Goal: Information Seeking & Learning: Learn about a topic

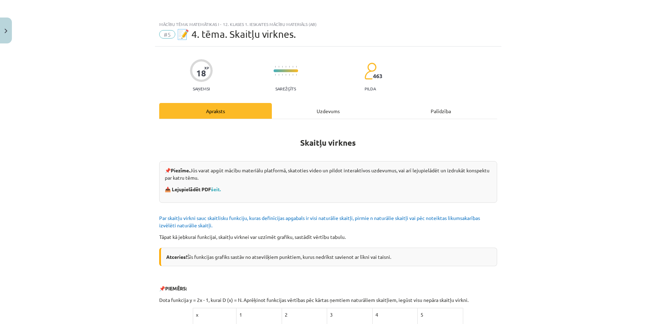
scroll to position [105, 0]
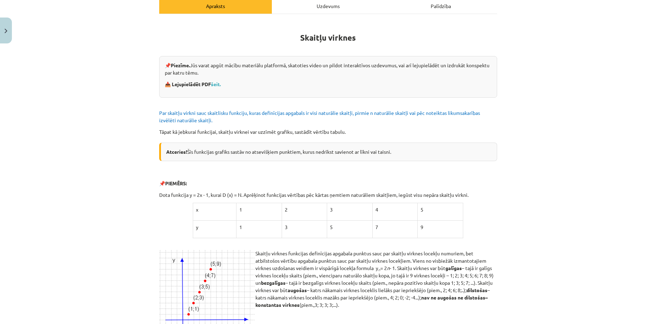
click at [548, 134] on div "Mācību tēma: Matemātikas i - 12. klases 1. ieskaites mācību materiāls (ab) #5 📝…" at bounding box center [328, 162] width 656 height 324
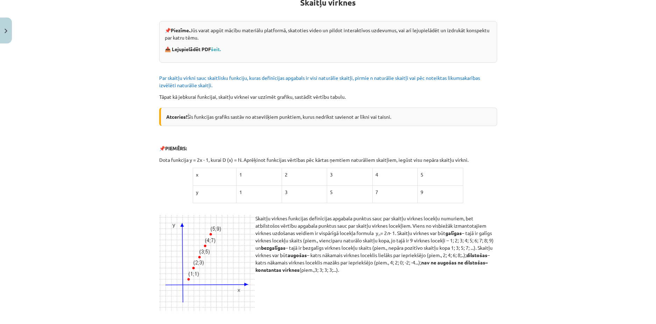
click at [129, 123] on div "Mācību tēma: Matemātikas i - 12. klases 1. ieskaites mācību materiāls (ab) #5 📝…" at bounding box center [328, 162] width 656 height 324
click at [104, 124] on div "Mācību tēma: Matemātikas i - 12. klases 1. ieskaites mācību materiāls (ab) #5 📝…" at bounding box center [328, 162] width 656 height 324
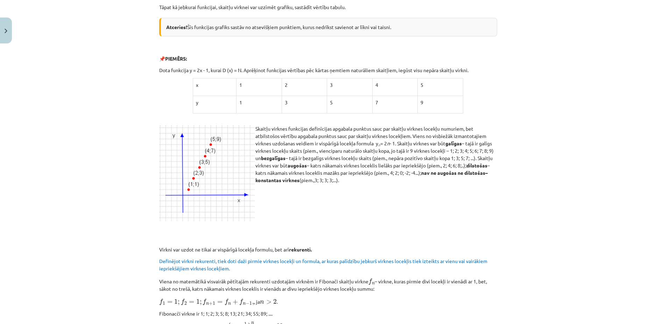
scroll to position [350, 0]
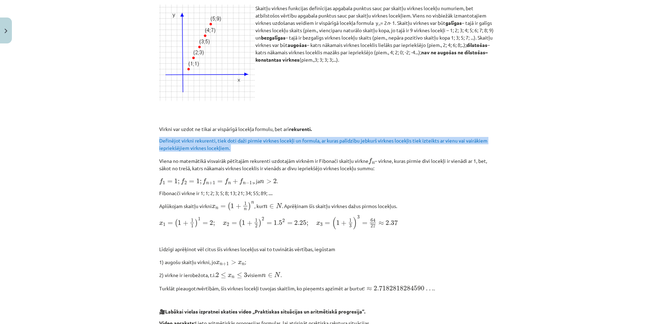
click at [61, 163] on div "Mācību tēma: Matemātikas i - 12. klases 1. ieskaites mācību materiāls (ab) #5 📝…" at bounding box center [328, 162] width 656 height 324
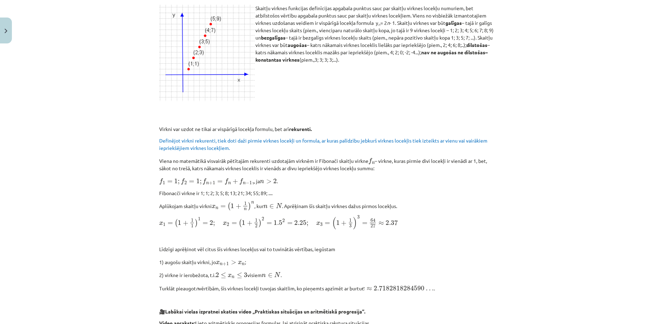
click at [67, 186] on div "Mācību tēma: Matemātikas i - 12. klases 1. ieskaites mācību materiāls (ab) #5 📝…" at bounding box center [328, 162] width 656 height 324
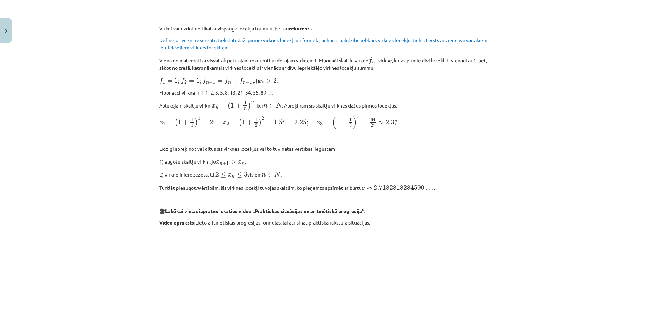
scroll to position [455, 0]
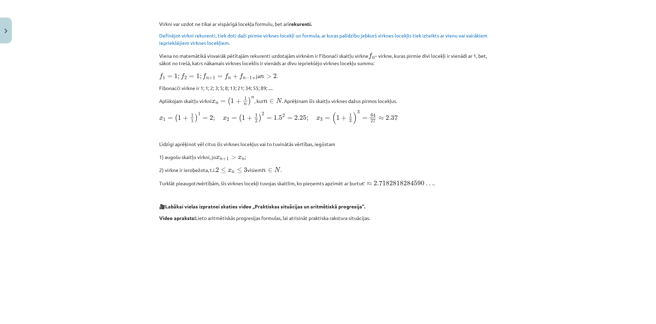
click at [93, 147] on div "Mācību tēma: Matemātikas i - 12. klases 1. ieskaites mācību materiāls (ab) #5 📝…" at bounding box center [328, 162] width 656 height 324
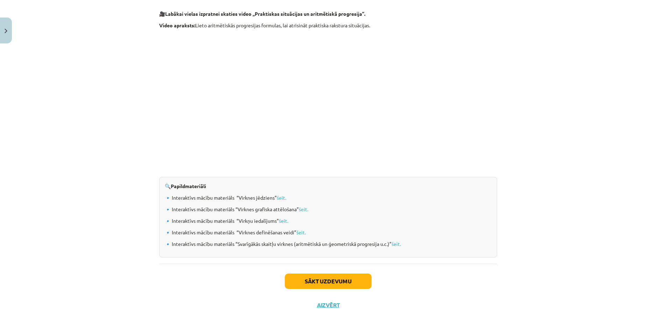
scroll to position [657, 0]
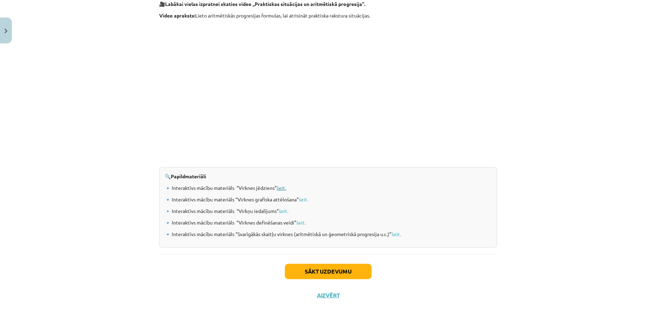
click at [280, 187] on link "šeit." at bounding box center [281, 187] width 9 height 6
click at [338, 269] on button "Sākt uzdevumu" at bounding box center [328, 270] width 87 height 15
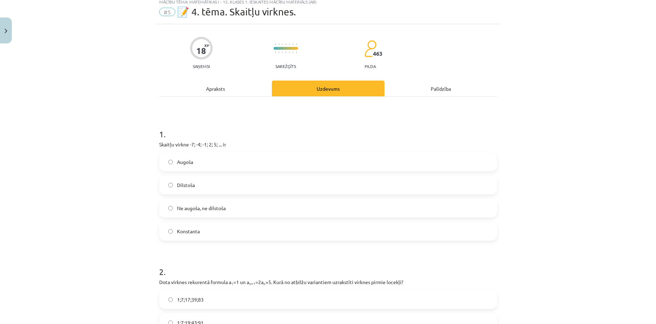
scroll to position [17, 0]
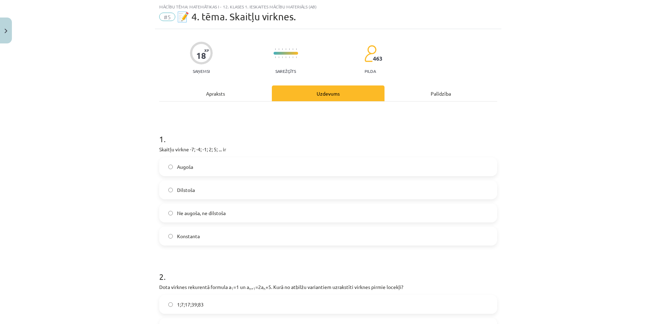
click at [192, 165] on label "Augoša" at bounding box center [328, 166] width 337 height 17
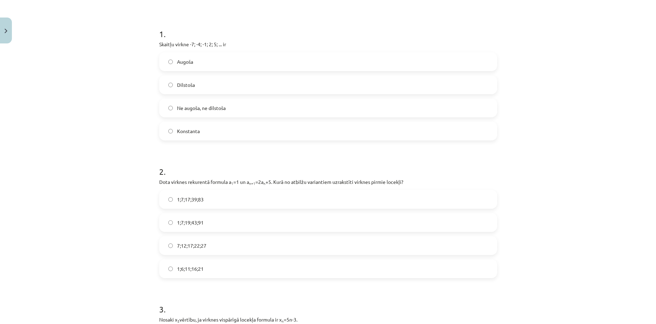
scroll to position [157, 0]
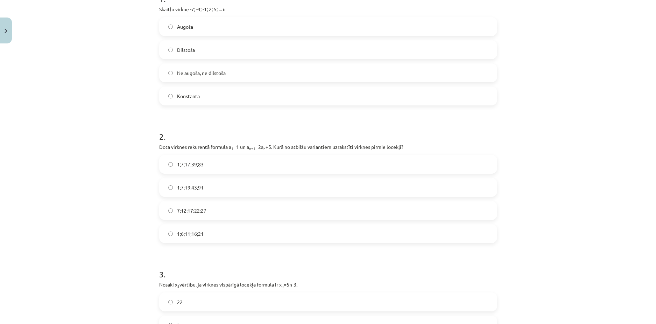
click at [205, 211] on label "7;12;17;22;27" at bounding box center [328, 210] width 337 height 17
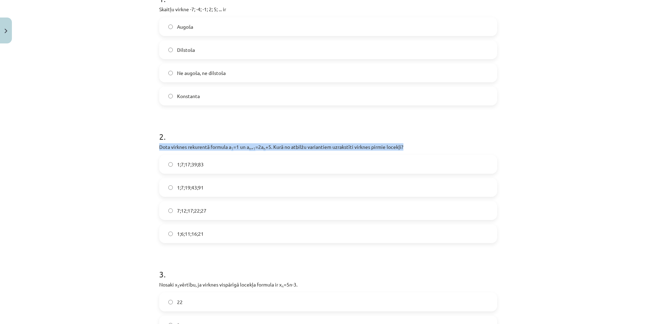
drag, startPoint x: 153, startPoint y: 145, endPoint x: 409, endPoint y: 144, distance: 255.4
copy p "Dota virknes rekurentā formula a 1 =1 un a n+1 =2a n +5. Kurā no atbilžu varian…"
click at [129, 148] on div "Mācību tēma: Matemātikas i - 12. klases 1. ieskaites mācību materiāls (ab) #5 📝…" at bounding box center [328, 162] width 656 height 324
drag, startPoint x: 269, startPoint y: 147, endPoint x: 227, endPoint y: 148, distance: 42.7
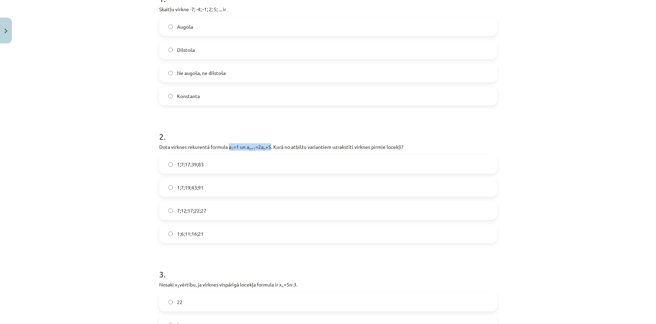
click at [227, 148] on p "Dota virknes rekurentā formula a 1 =1 un a n+1 =2a n +5. Kurā no atbilžu varian…" at bounding box center [328, 146] width 338 height 7
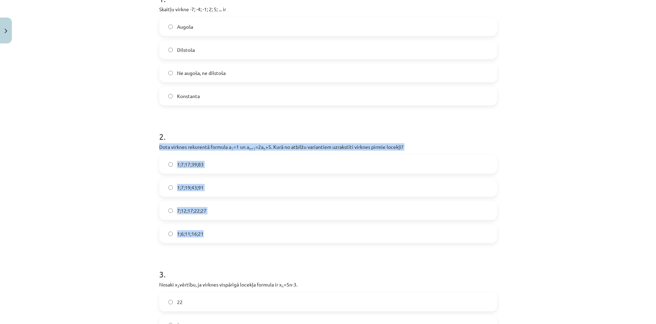
drag, startPoint x: 154, startPoint y: 147, endPoint x: 209, endPoint y: 235, distance: 103.6
copy div "Dota virknes rekurentā formula a 1 =1 un a n+1 =2a n +5. Kurā no atbilžu varian…"
click at [135, 213] on div "Mācību tēma: Matemātikas i - 12. klases 1. ieskaites mācību materiāls (ab) #5 📝…" at bounding box center [328, 162] width 656 height 324
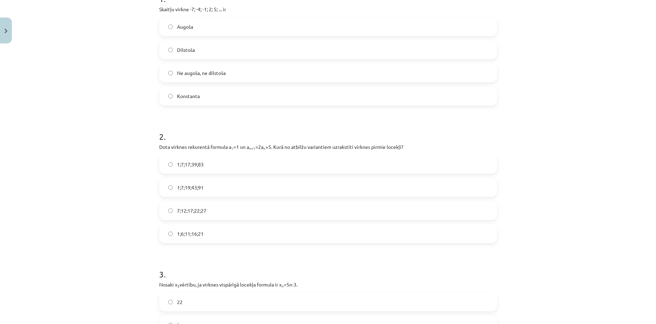
click at [186, 188] on span "1;7;19;43;91" at bounding box center [190, 187] width 27 height 7
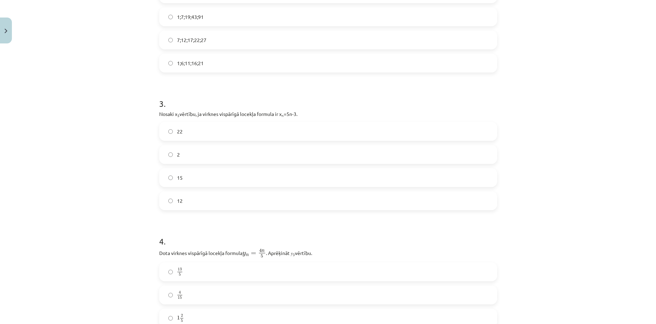
scroll to position [332, 0]
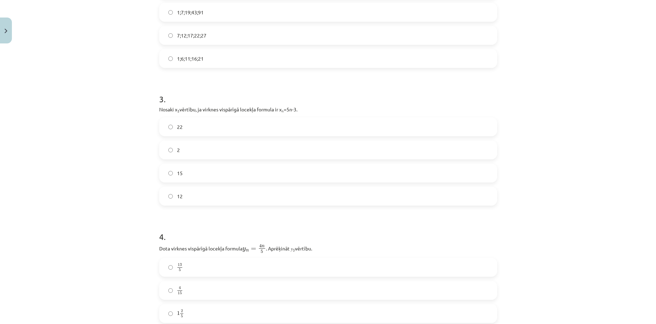
click at [164, 197] on label "12" at bounding box center [328, 195] width 337 height 17
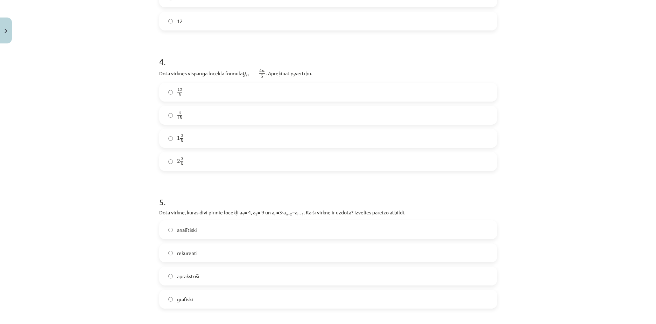
click at [131, 138] on div "Mācību tēma: Matemātikas i - 12. klases 1. ieskaites mācību materiāls (ab) #5 📝…" at bounding box center [328, 162] width 656 height 324
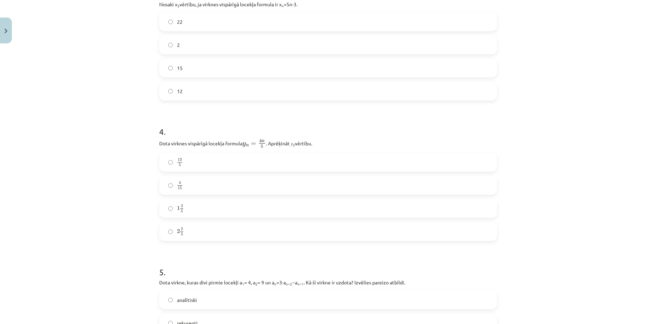
scroll to position [472, 0]
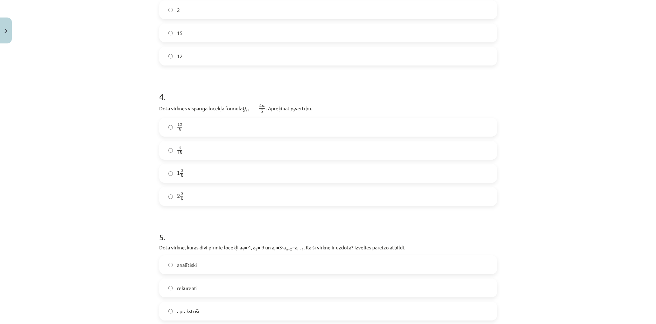
click at [189, 194] on label "2 2 5 2 2 5" at bounding box center [328, 196] width 337 height 17
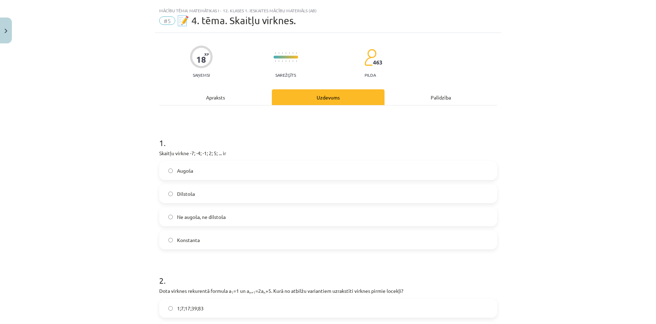
scroll to position [0, 0]
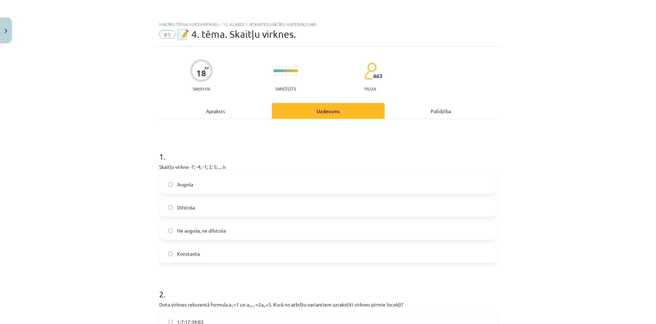
click at [233, 112] on div "Apraksts" at bounding box center [215, 111] width 113 height 16
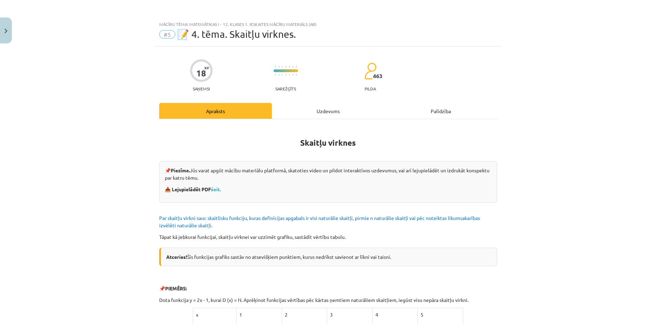
click at [308, 118] on div "Uzdevums" at bounding box center [328, 111] width 113 height 16
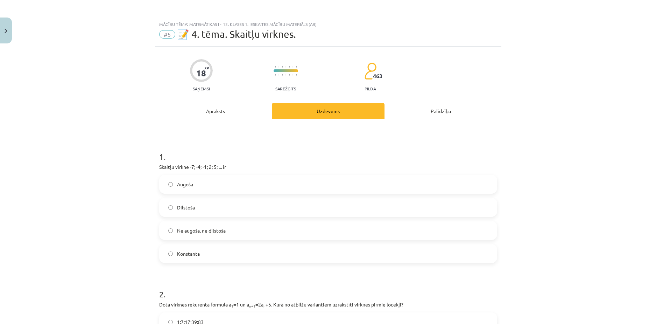
click at [227, 110] on div "Apraksts" at bounding box center [215, 111] width 113 height 16
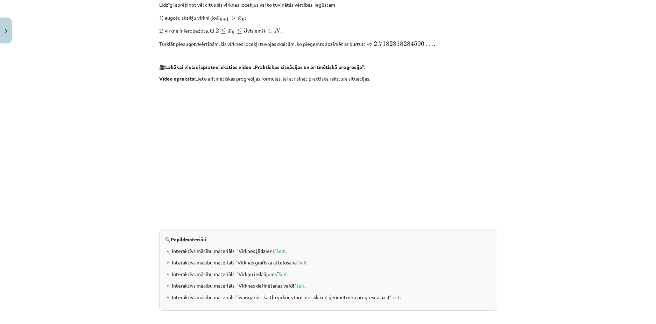
scroll to position [612, 0]
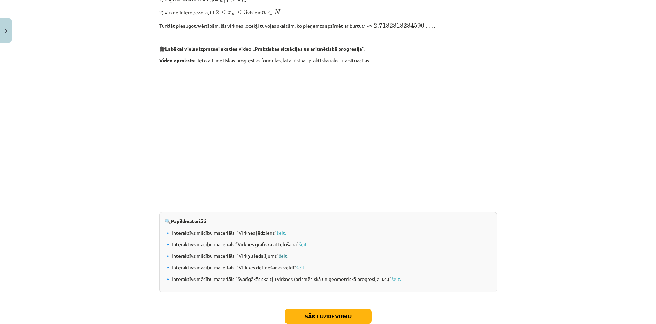
click at [284, 253] on link "šeit." at bounding box center [283, 255] width 9 height 6
click at [297, 266] on link "šeit." at bounding box center [300, 267] width 9 height 6
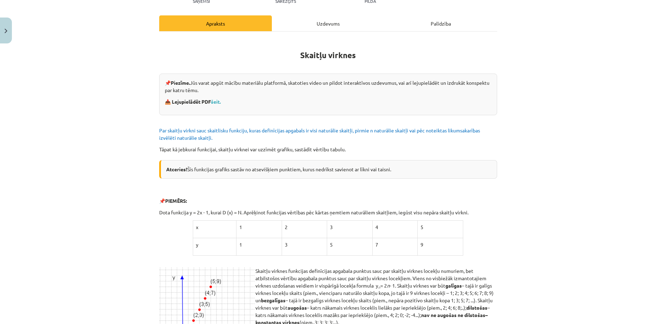
scroll to position [0, 0]
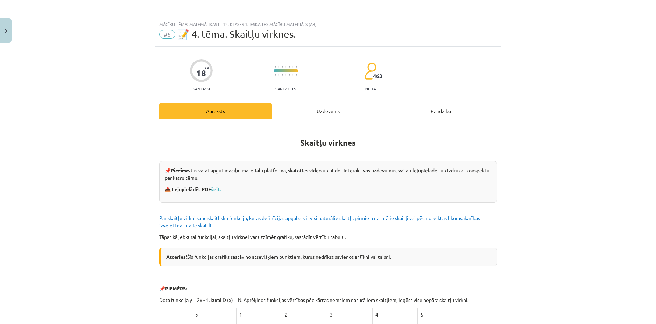
click at [348, 116] on div "Uzdevums" at bounding box center [328, 111] width 113 height 16
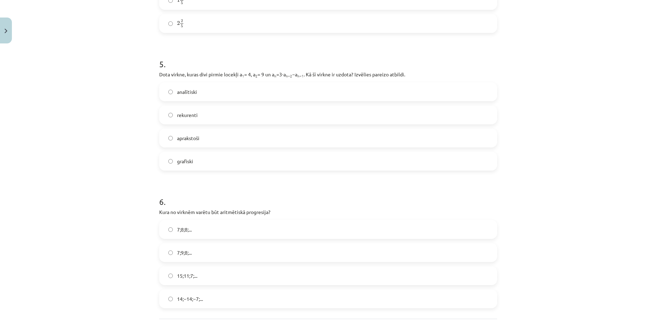
scroll to position [641, 0]
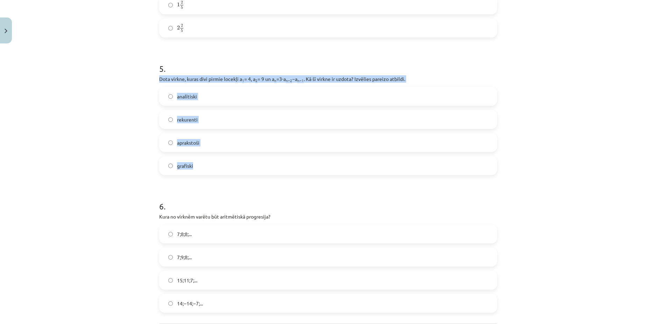
drag, startPoint x: 152, startPoint y: 78, endPoint x: 201, endPoint y: 164, distance: 98.3
copy div "Dota virkne, kuras divi pirmie locekļi a 1 = 4, a 2 = 9 un a n =3⋅a n−2 −a n−1 …"
click at [61, 109] on div "Mācību tēma: Matemātikas i - 12. klases 1. ieskaites mācību materiāls (ab) #5 📝…" at bounding box center [328, 162] width 656 height 324
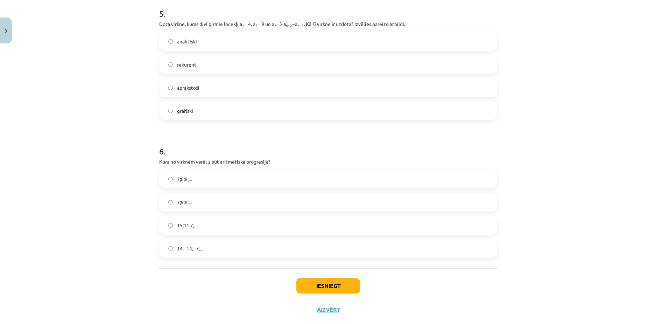
scroll to position [711, 0]
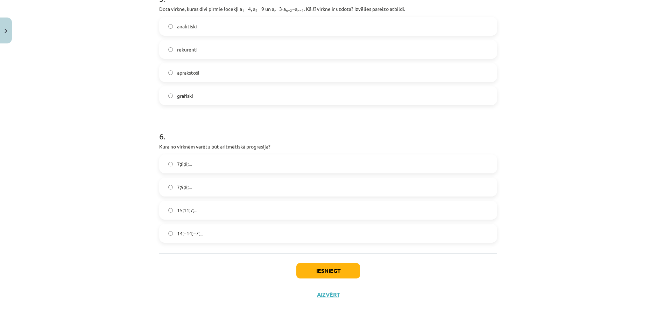
click at [108, 164] on div "Mācību tēma: Matemātikas i - 12. klases 1. ieskaites mācību materiāls (ab) #5 📝…" at bounding box center [328, 162] width 656 height 324
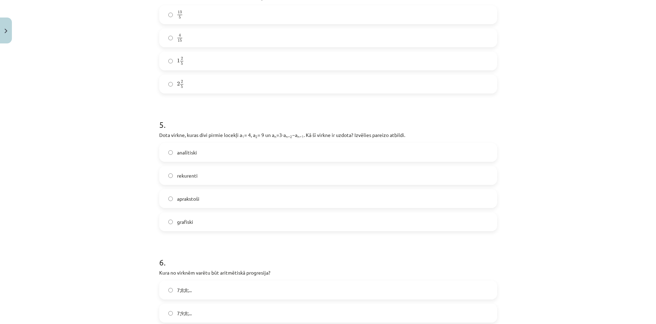
scroll to position [606, 0]
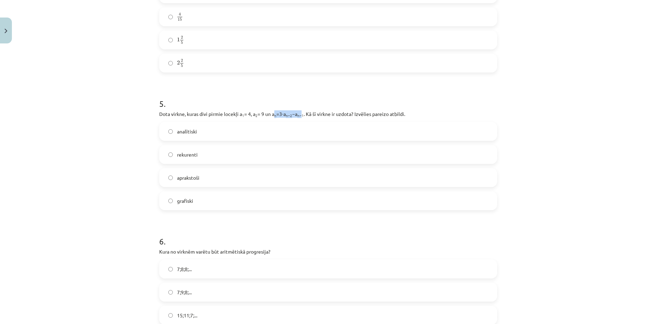
drag, startPoint x: 302, startPoint y: 113, endPoint x: 272, endPoint y: 117, distance: 30.0
click at [272, 117] on p "Dota virkne, kuras divi pirmie locekļi a 1 = 4, a 2 = 9 un a n =3⋅a n−2 −a n−1 …" at bounding box center [328, 113] width 338 height 7
click at [544, 109] on div "Mācību tēma: Matemātikas i - 12. klases 1. ieskaites mācību materiāls (ab) #5 📝…" at bounding box center [328, 162] width 656 height 324
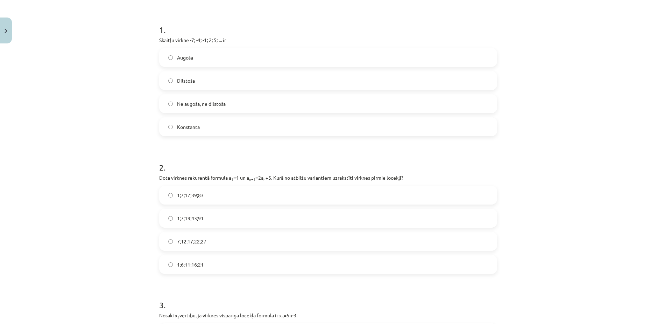
scroll to position [0, 0]
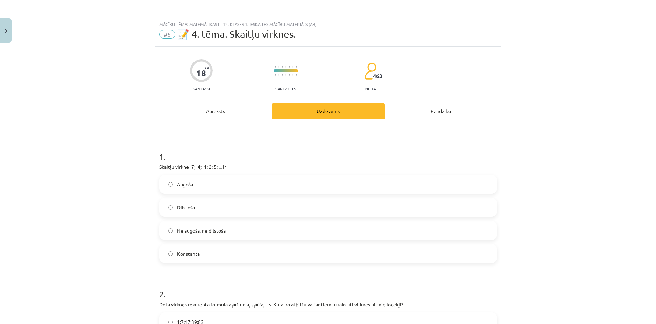
click at [204, 110] on div "Apraksts" at bounding box center [215, 111] width 113 height 16
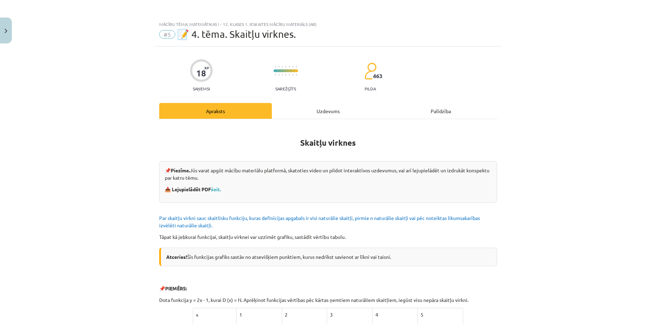
click at [283, 108] on div "Uzdevums" at bounding box center [328, 111] width 113 height 16
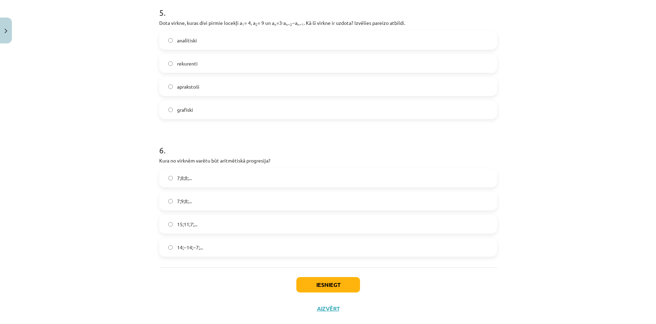
scroll to position [711, 0]
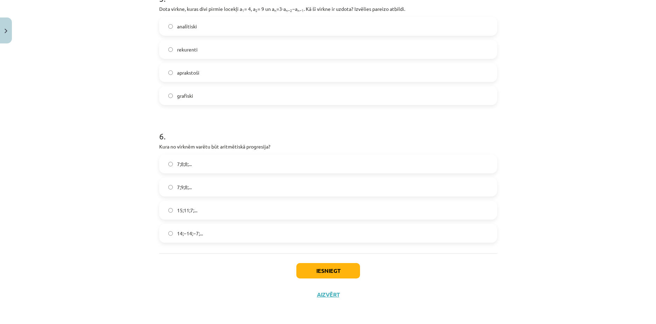
click at [128, 168] on div "Mācību tēma: Matemātikas i - 12. klases 1. ieskaites mācību materiāls (ab) #5 📝…" at bounding box center [328, 162] width 656 height 324
click at [104, 155] on div "Mācību tēma: Matemātikas i - 12. klases 1. ieskaites mācību materiāls (ab) #5 📝…" at bounding box center [328, 162] width 656 height 324
click at [173, 205] on label "15;11;7;..." at bounding box center [328, 209] width 337 height 17
click at [327, 265] on button "Iesniegt" at bounding box center [328, 270] width 64 height 15
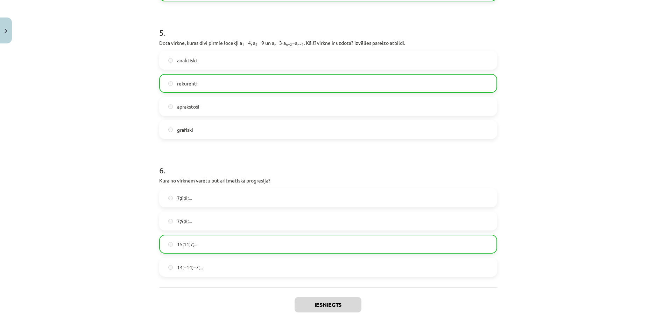
scroll to position [733, 0]
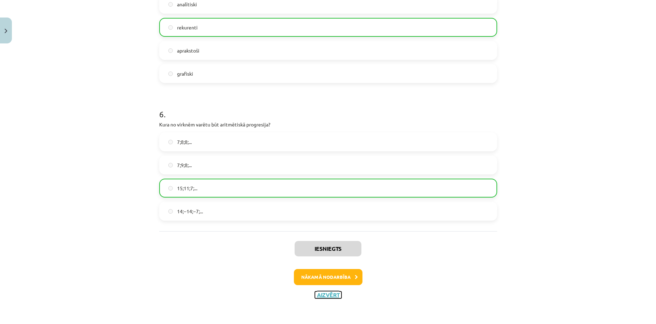
click at [325, 295] on button "Aizvērt" at bounding box center [328, 294] width 27 height 7
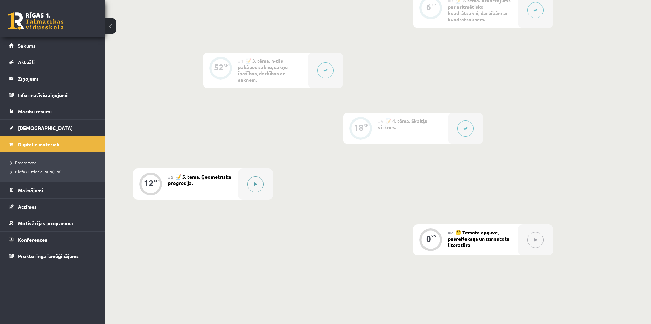
click at [252, 177] on button at bounding box center [255, 184] width 16 height 16
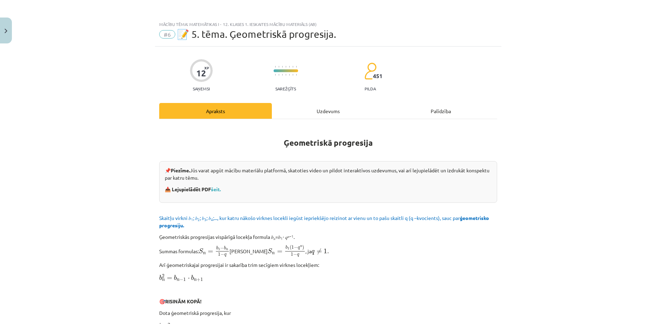
drag, startPoint x: 92, startPoint y: 150, endPoint x: 94, endPoint y: 146, distance: 4.4
click at [91, 150] on div "Mācību tēma: Matemātikas i - 12. klases 1. ieskaites mācību materiāls (ab) #6 📝…" at bounding box center [328, 162] width 656 height 324
click at [135, 129] on div "Mācību tēma: Matemātikas i - 12. klases 1. ieskaites mācību materiāls (ab) #6 📝…" at bounding box center [328, 162] width 656 height 324
click at [219, 188] on link "šeit." at bounding box center [216, 189] width 10 height 6
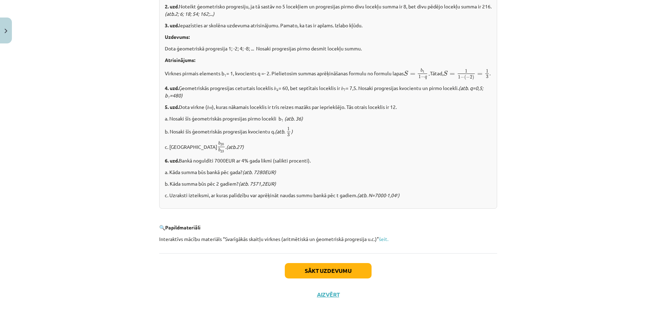
scroll to position [811, 0]
click at [310, 271] on button "Sākt uzdevumu" at bounding box center [328, 270] width 87 height 15
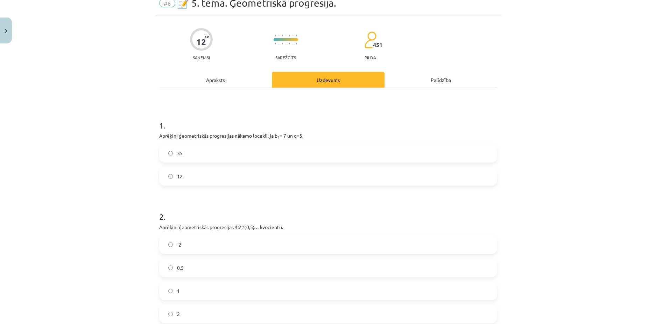
scroll to position [17, 0]
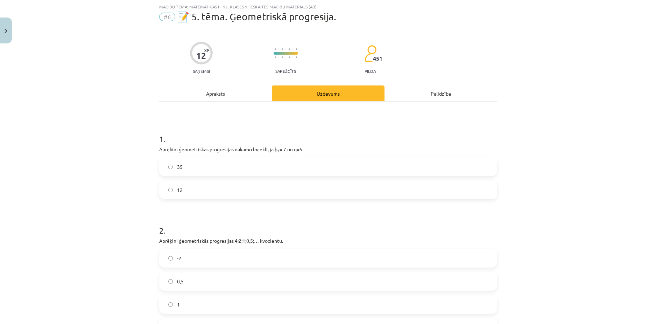
click at [178, 157] on div "35" at bounding box center [328, 166] width 338 height 19
click at [178, 162] on label "35" at bounding box center [328, 166] width 337 height 17
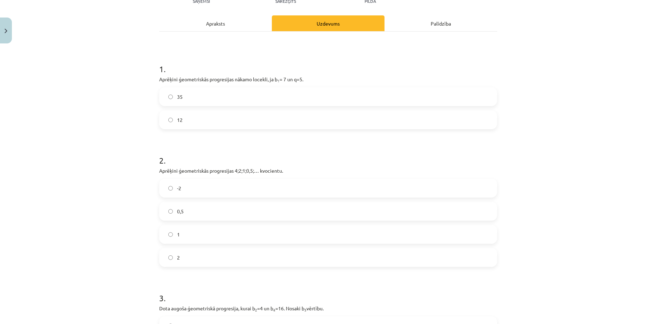
scroll to position [122, 0]
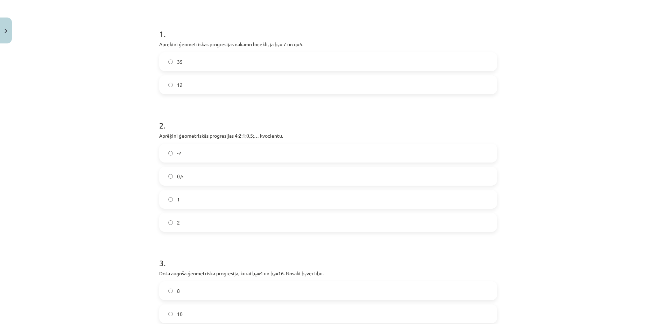
click at [191, 181] on label "0,5" at bounding box center [328, 175] width 337 height 17
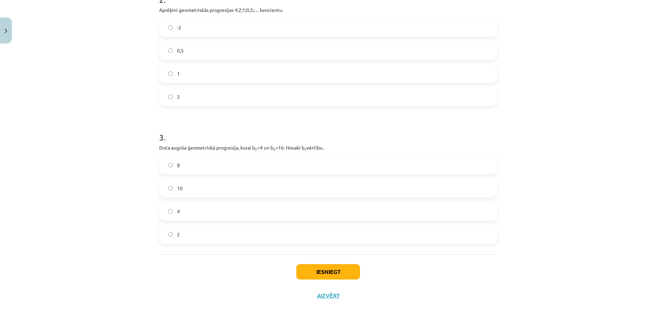
scroll to position [249, 0]
click at [78, 190] on div "Mācību tēma: Matemātikas i - 12. klases 1. ieskaites mācību materiāls (ab) #6 📝…" at bounding box center [328, 162] width 656 height 324
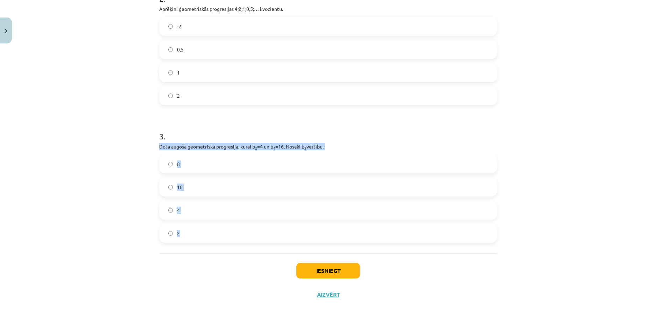
drag, startPoint x: 154, startPoint y: 142, endPoint x: 182, endPoint y: 241, distance: 102.6
click at [182, 241] on div "12 XP Saņemsi Sarežģīts 451 pilda Apraksts Uzdevums Palīdzība 1 . Aprēķini ģeom…" at bounding box center [328, 51] width 346 height 509
copy div "Dota augoša ģeometriskā progresija, kurai b 2 =4 un b 4 =16. Nosaki b 3 vērtību…"
click at [139, 178] on div "Mācību tēma: Matemātikas i - 12. klases 1. ieskaites mācību materiāls (ab) #6 📝…" at bounding box center [328, 162] width 656 height 324
click at [170, 164] on label "8" at bounding box center [328, 163] width 337 height 17
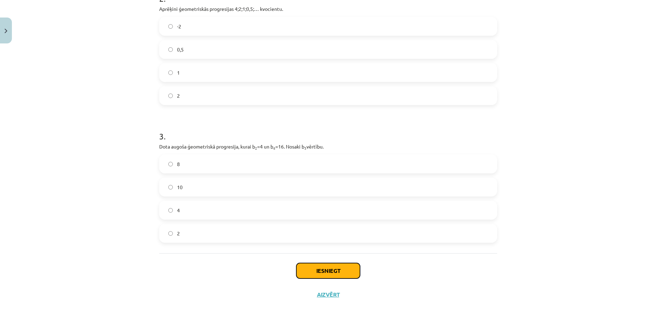
click at [311, 267] on button "Iesniegt" at bounding box center [328, 270] width 64 height 15
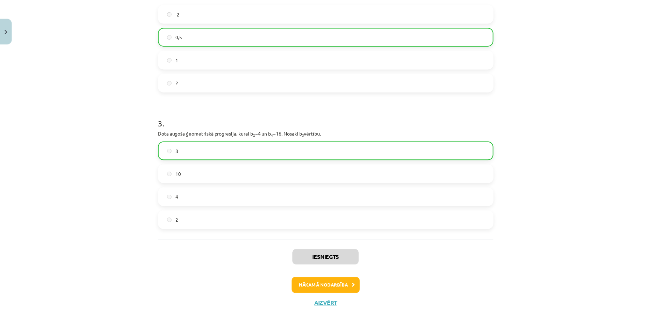
scroll to position [272, 0]
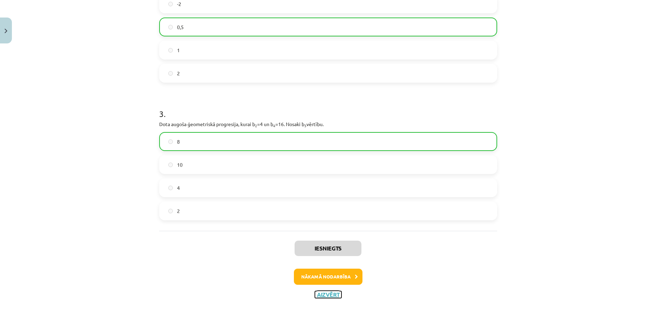
click at [329, 292] on button "Aizvērt" at bounding box center [328, 294] width 27 height 7
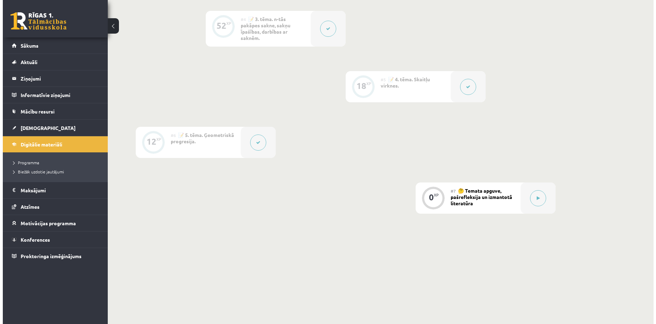
scroll to position [404, 0]
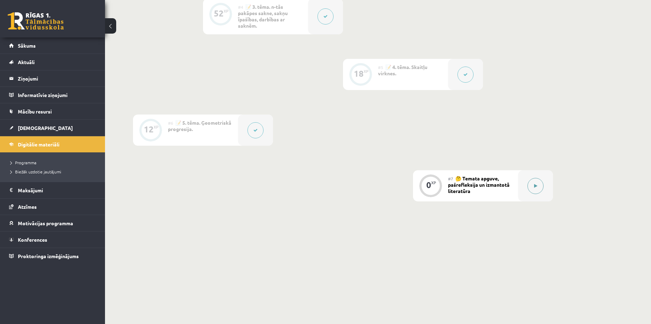
click at [539, 182] on button at bounding box center [535, 186] width 16 height 16
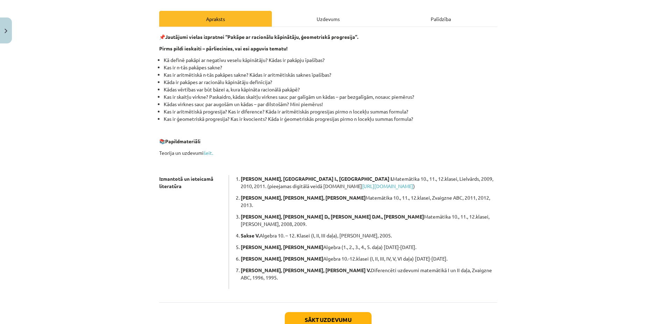
scroll to position [119, 0]
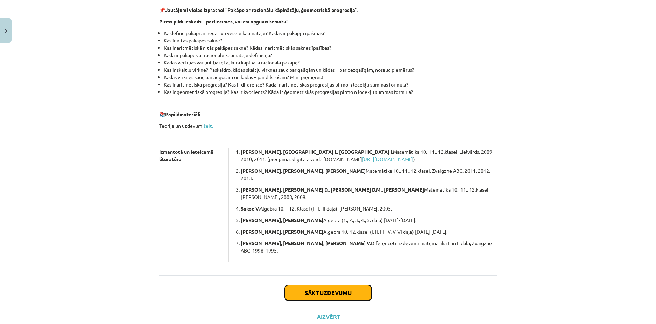
click at [325, 285] on button "Sākt uzdevumu" at bounding box center [328, 292] width 87 height 15
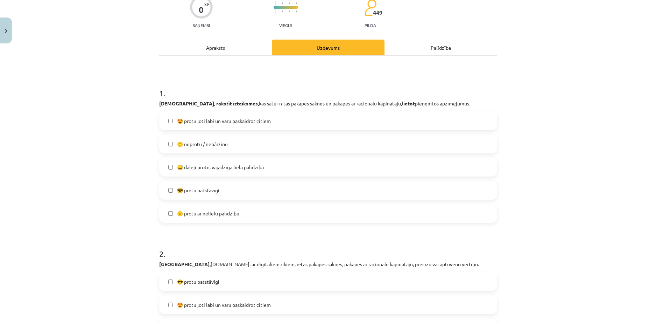
scroll to position [17, 0]
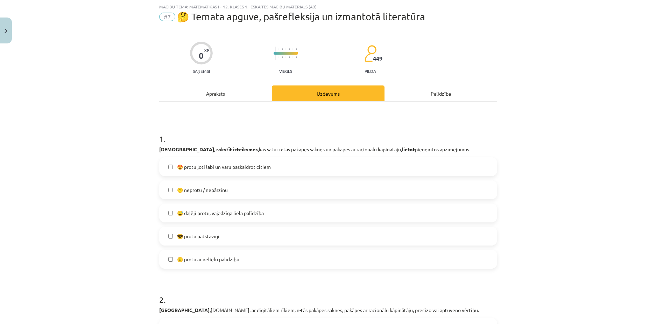
click at [174, 240] on label "😎 protu patstāvīgi" at bounding box center [328, 235] width 337 height 17
click at [174, 252] on label "🙂 protu ar nelielu palīdzību" at bounding box center [328, 258] width 337 height 17
click at [177, 232] on span "😎 protu patstāvīgi" at bounding box center [198, 235] width 42 height 7
click at [178, 258] on span "🙂 protu ar nelielu palīdzību" at bounding box center [208, 258] width 62 height 7
click at [184, 264] on label "🙂 protu ar nelielu palīdzību" at bounding box center [328, 258] width 337 height 17
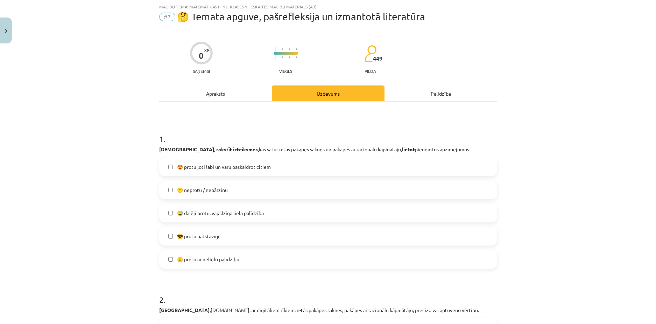
click at [177, 236] on span "😎 protu patstāvīgi" at bounding box center [198, 235] width 42 height 7
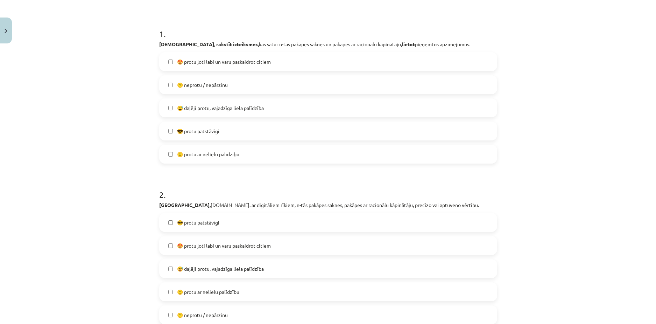
scroll to position [157, 0]
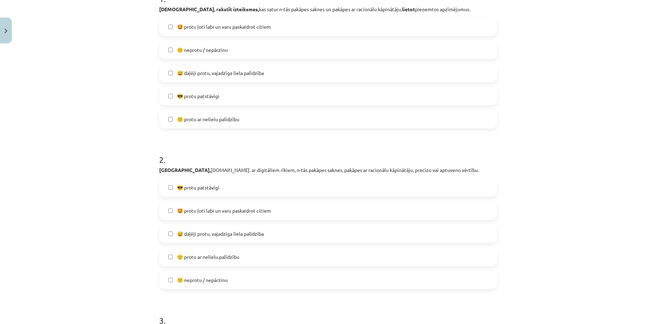
click at [212, 192] on label "😎 protu patstāvīgi" at bounding box center [328, 186] width 337 height 17
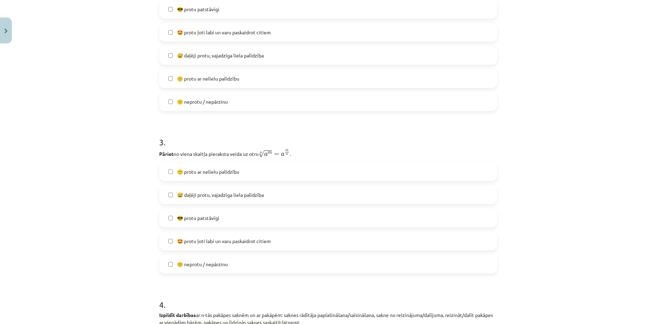
scroll to position [338, 0]
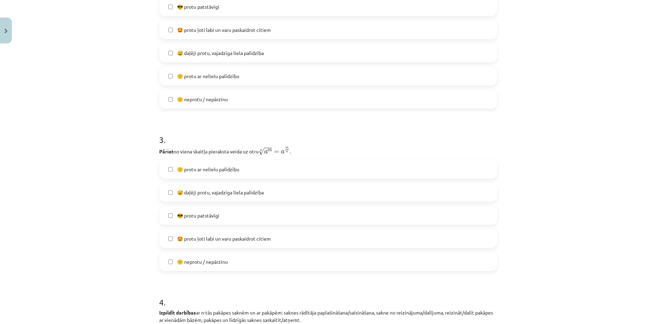
click at [182, 233] on label "🤩 protu ļoti labi un varu paskaidrot citiem" at bounding box center [328, 238] width 337 height 17
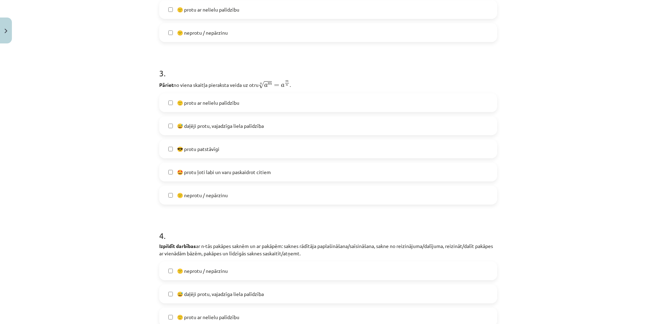
scroll to position [408, 0]
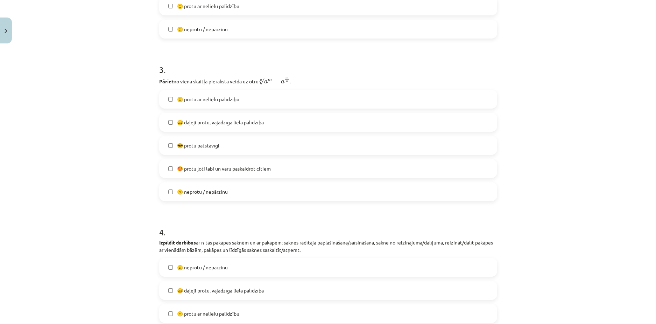
click at [210, 163] on label "🤩 protu ļoti labi un varu paskaidrot citiem" at bounding box center [328, 168] width 337 height 17
click at [204, 147] on span "😎 protu patstāvīgi" at bounding box center [198, 145] width 42 height 7
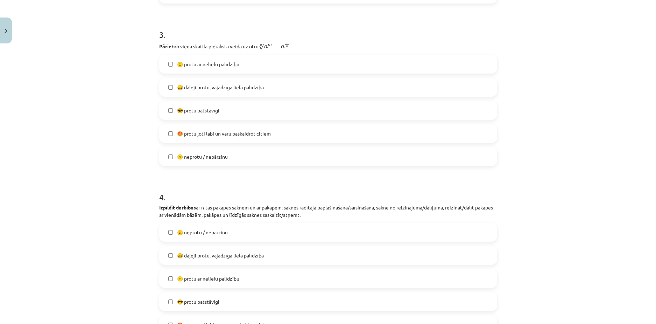
scroll to position [478, 0]
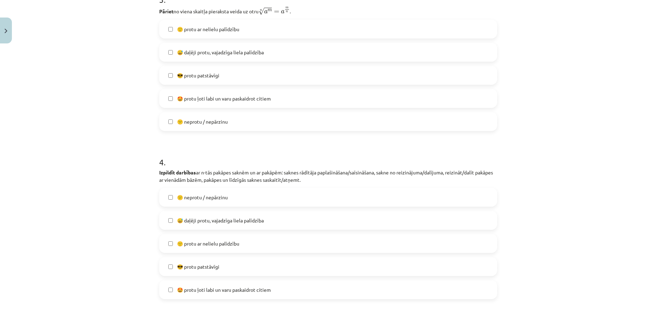
click at [195, 265] on span "😎 protu patstāvīgi" at bounding box center [198, 266] width 42 height 7
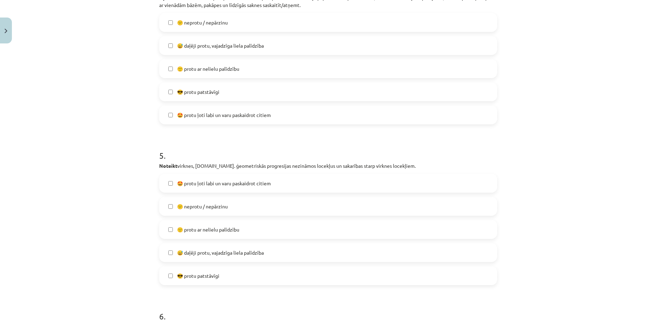
scroll to position [688, 0]
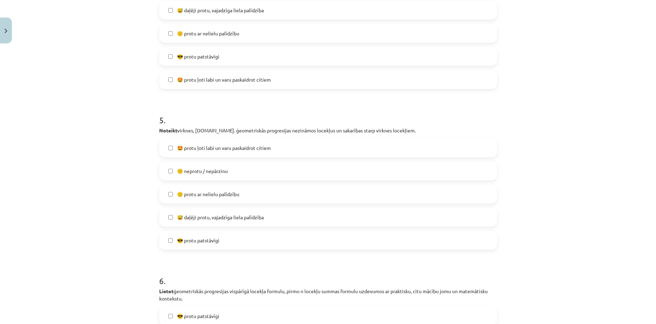
click at [190, 239] on span "😎 protu patstāvīgi" at bounding box center [198, 240] width 42 height 7
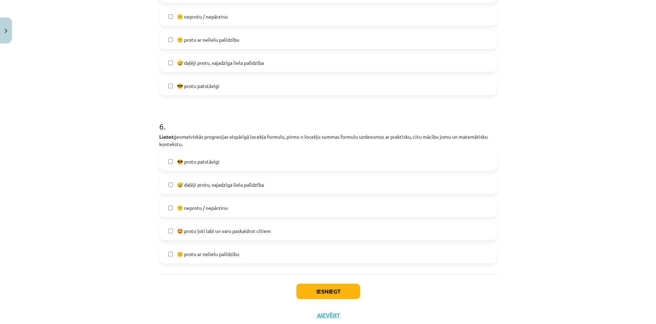
scroll to position [863, 0]
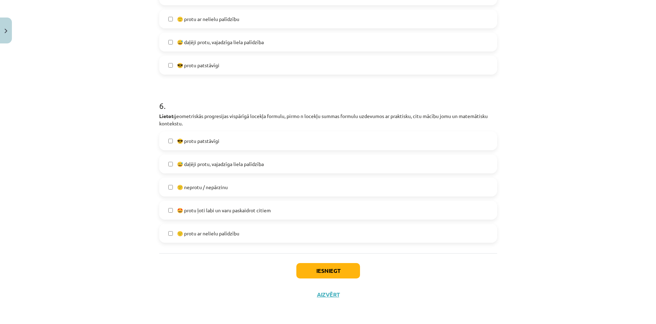
click at [241, 135] on label "😎 protu patstāvīgi" at bounding box center [328, 140] width 337 height 17
click at [326, 266] on button "Iesniegt" at bounding box center [328, 270] width 64 height 15
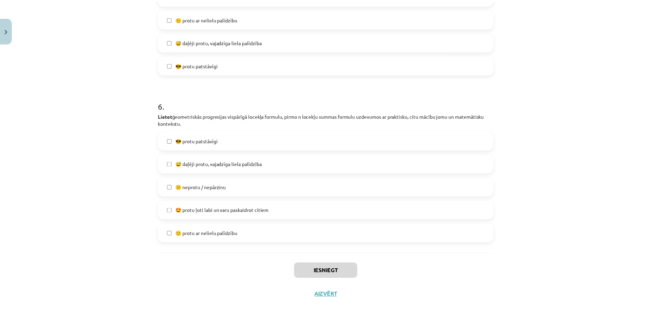
scroll to position [403, 0]
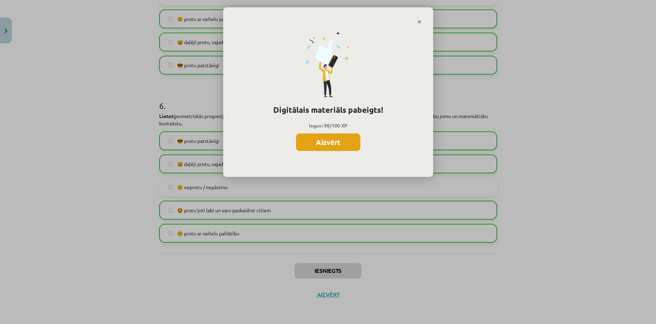
click at [331, 140] on button "Aizvērt" at bounding box center [328, 141] width 64 height 17
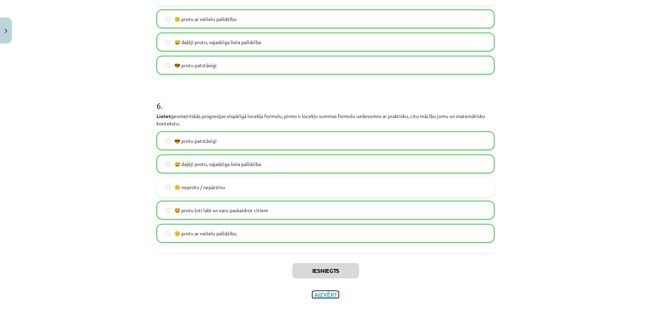
click at [327, 294] on button "Aizvērt" at bounding box center [325, 294] width 27 height 7
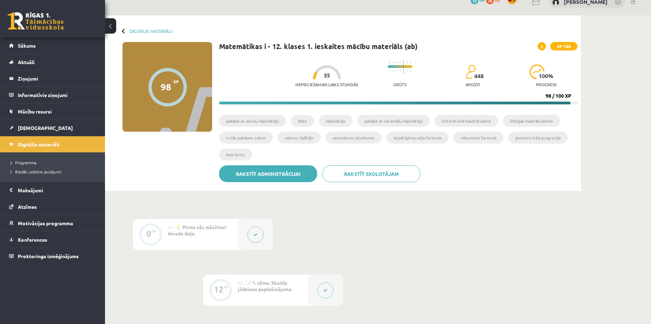
scroll to position [0, 0]
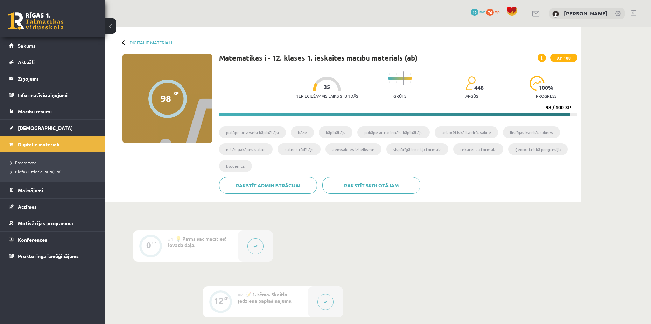
click at [544, 59] on span at bounding box center [541, 58] width 8 height 8
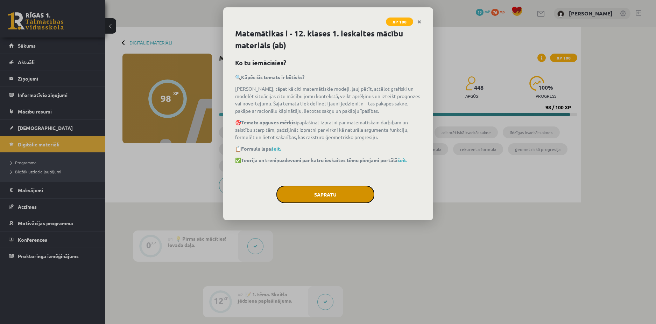
click at [327, 193] on button "Sapratu" at bounding box center [325, 193] width 98 height 17
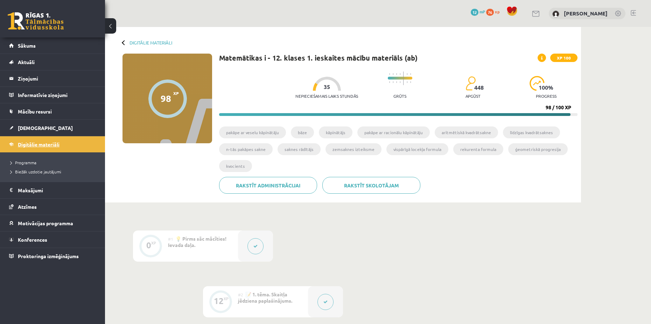
click at [25, 144] on span "Digitālie materiāli" at bounding box center [39, 144] width 42 height 6
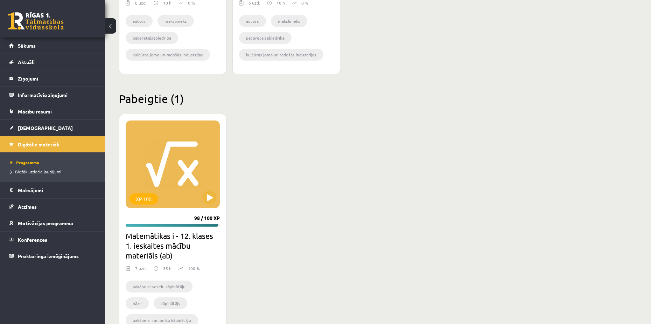
scroll to position [1115, 0]
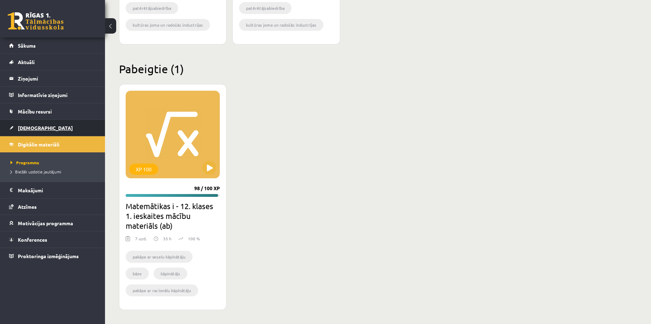
click at [29, 130] on span "[DEMOGRAPHIC_DATA]" at bounding box center [45, 128] width 55 height 6
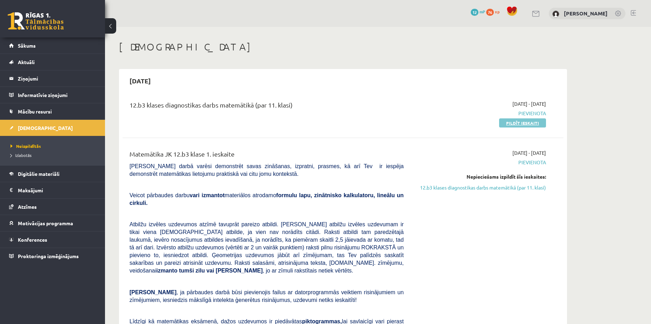
click at [529, 119] on link "Pildīt ieskaiti" at bounding box center [522, 122] width 47 height 9
